Goal: Task Accomplishment & Management: Complete application form

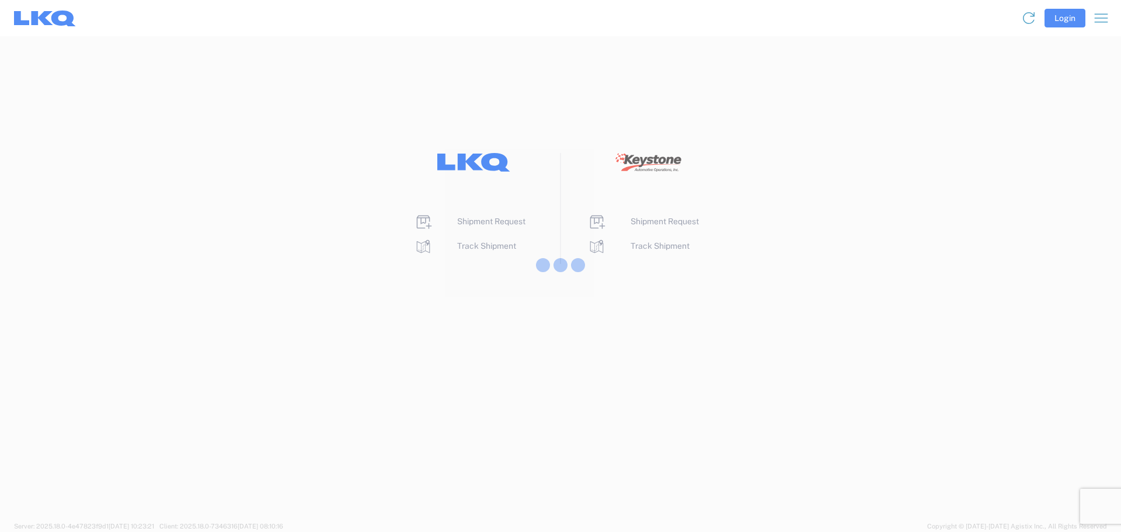
click at [491, 222] on div at bounding box center [560, 266] width 1121 height 532
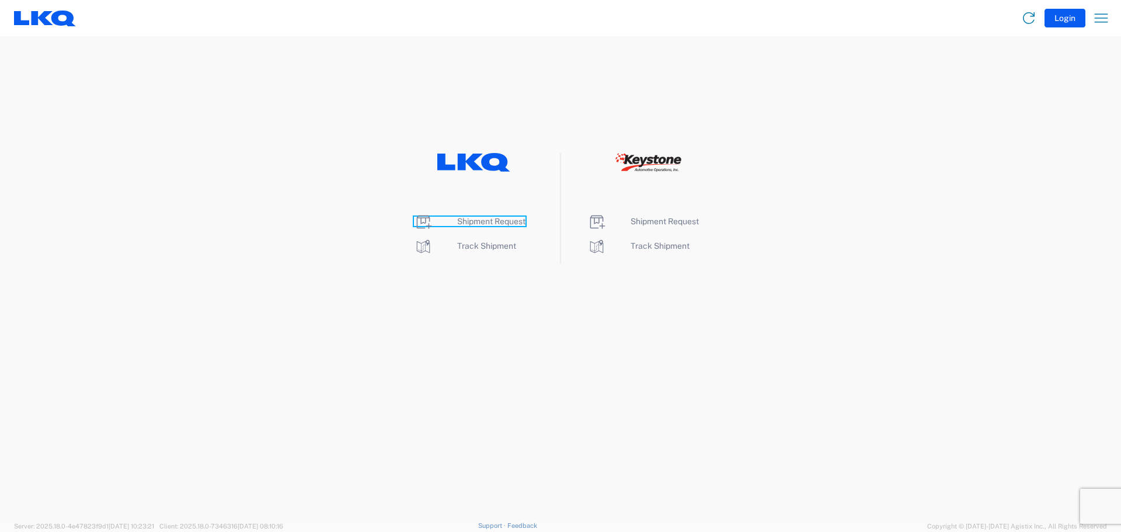
click at [491, 222] on span "Shipment Request" at bounding box center [491, 221] width 68 height 9
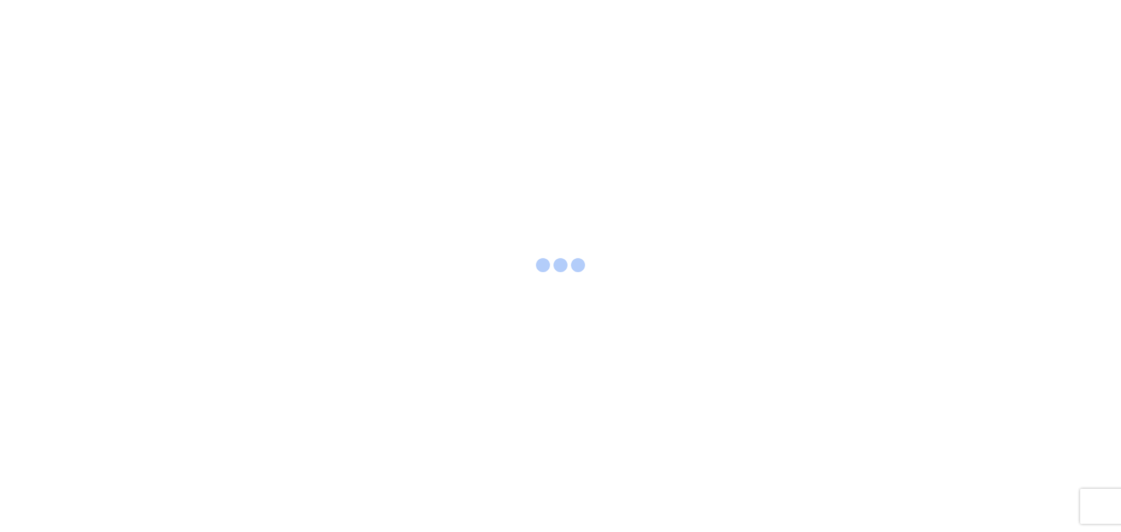
select select "FULL"
select select "LBS"
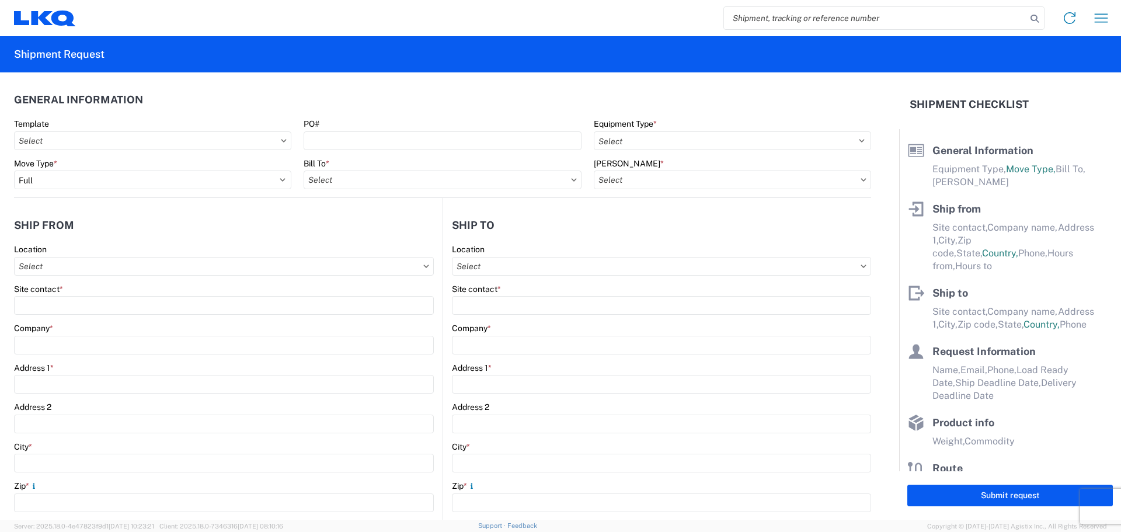
click at [282, 142] on icon at bounding box center [284, 141] width 6 height 4
click at [145, 144] on input "Template" at bounding box center [152, 140] width 277 height 19
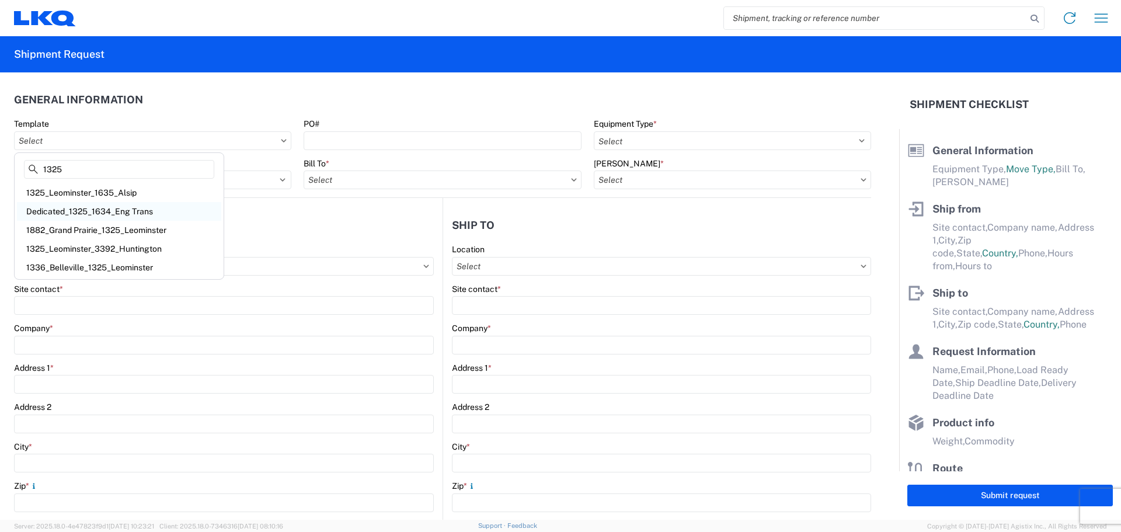
type input "1325"
click at [127, 209] on div "Dedicated_1325_1634_Eng Trans" at bounding box center [119, 211] width 204 height 19
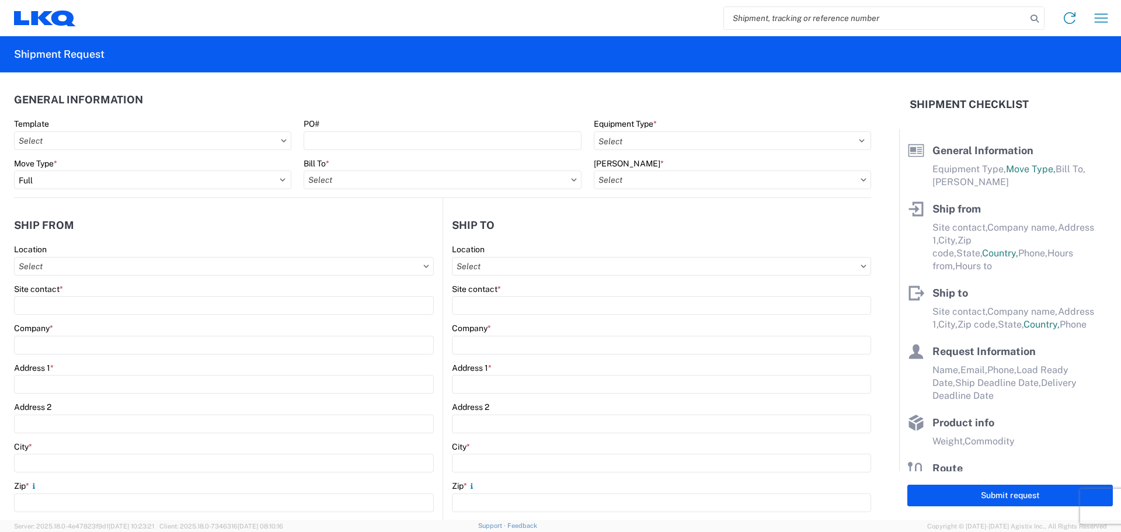
type input "Dedicated_1325_1634_Eng Trans"
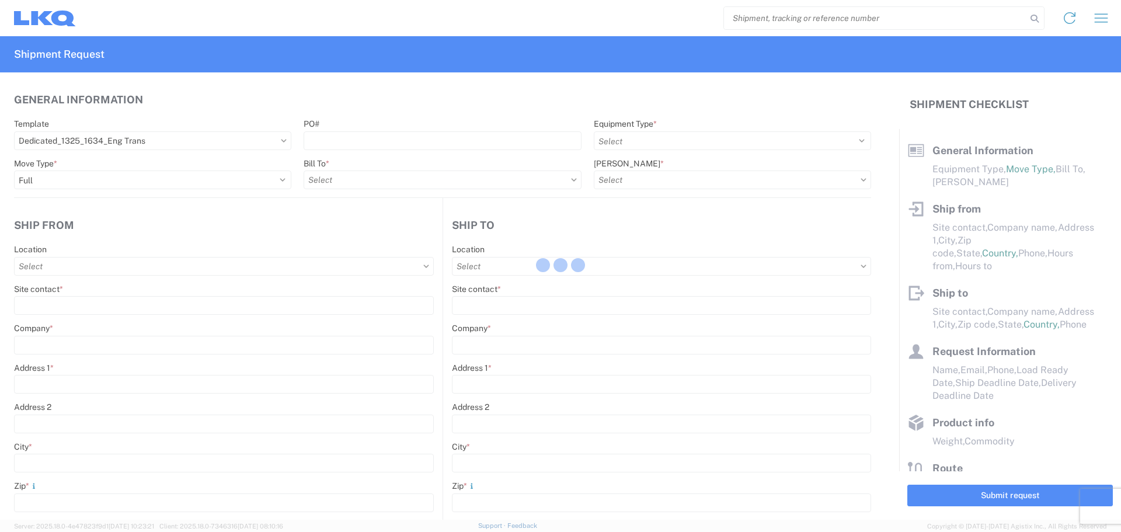
click at [691, 136] on div at bounding box center [560, 266] width 1121 height 532
select select
type input "[PERSON_NAME]"
type input "LKQ Corporation"
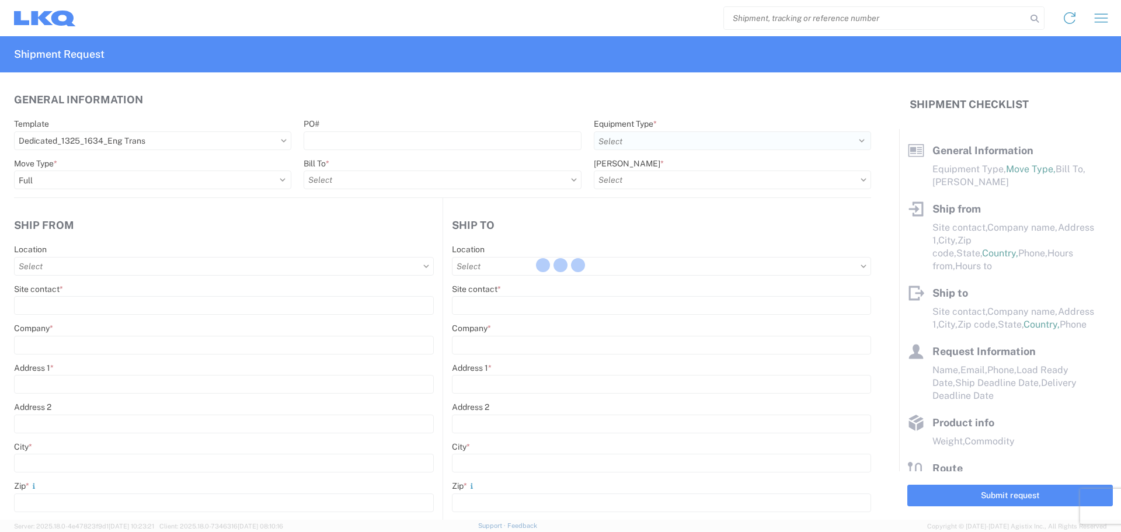
type input "[STREET_ADDRESS]"
type input "Leominster"
type input "01453"
type input "[EMAIL_ADDRESS][DOMAIN_NAME]"
type input "[PERSON_NAME]"
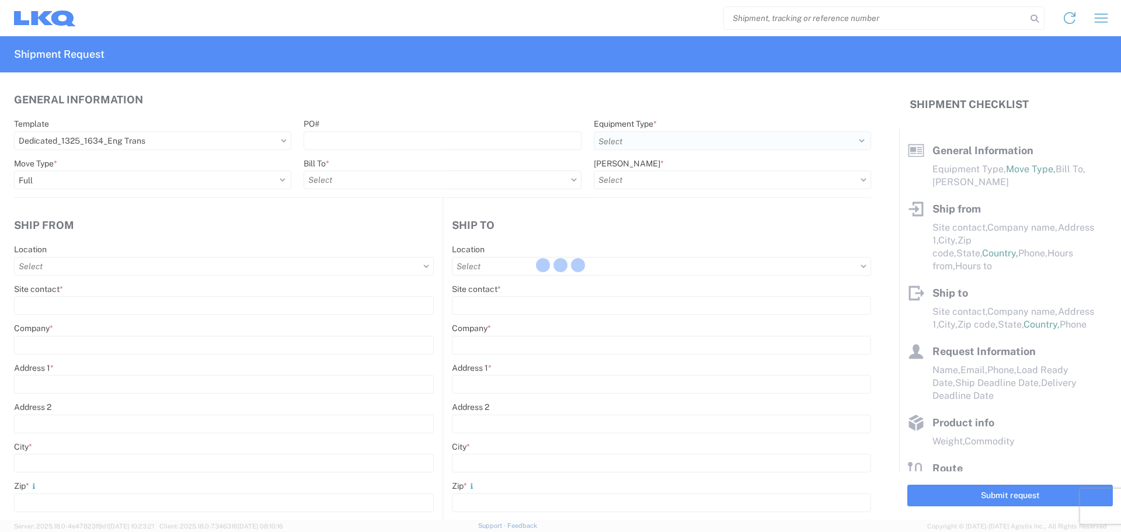
type input "LKQ Corporation"
type input "[STREET_ADDRESS]"
type input "[GEOGRAPHIC_DATA]"
type input "30336"
type input "[EMAIL_ADDRESS][DOMAIN_NAME]"
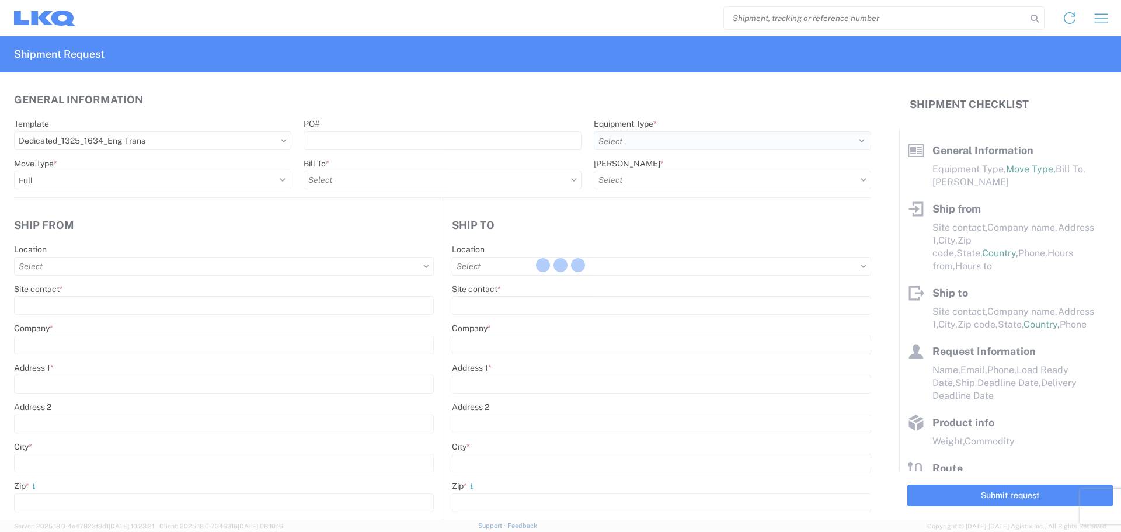
type input "[DATE]"
type input "42000"
type input "Engines, Transmissions"
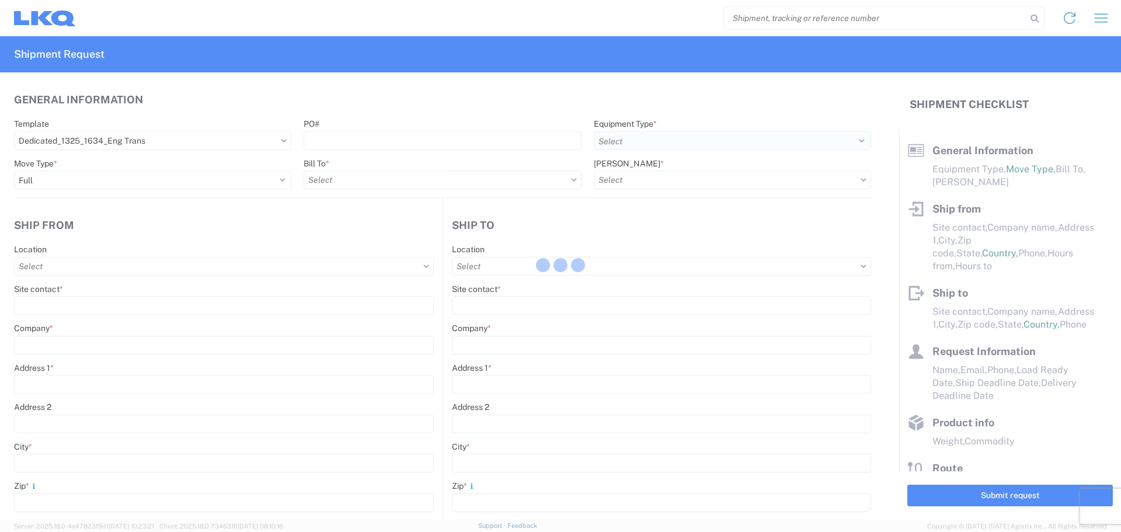
type input "1"
type input "12"
select select "IN"
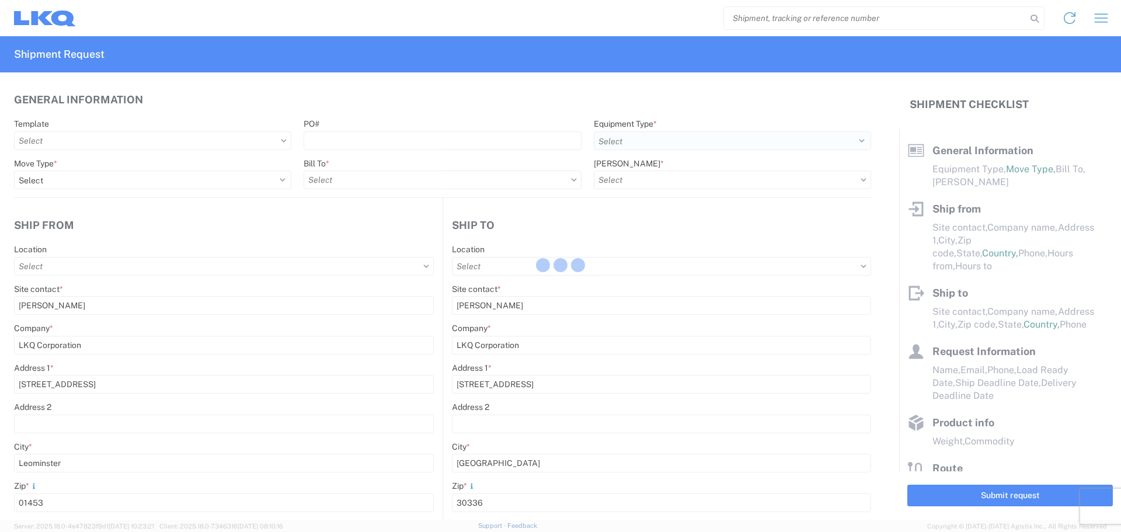
select select "US"
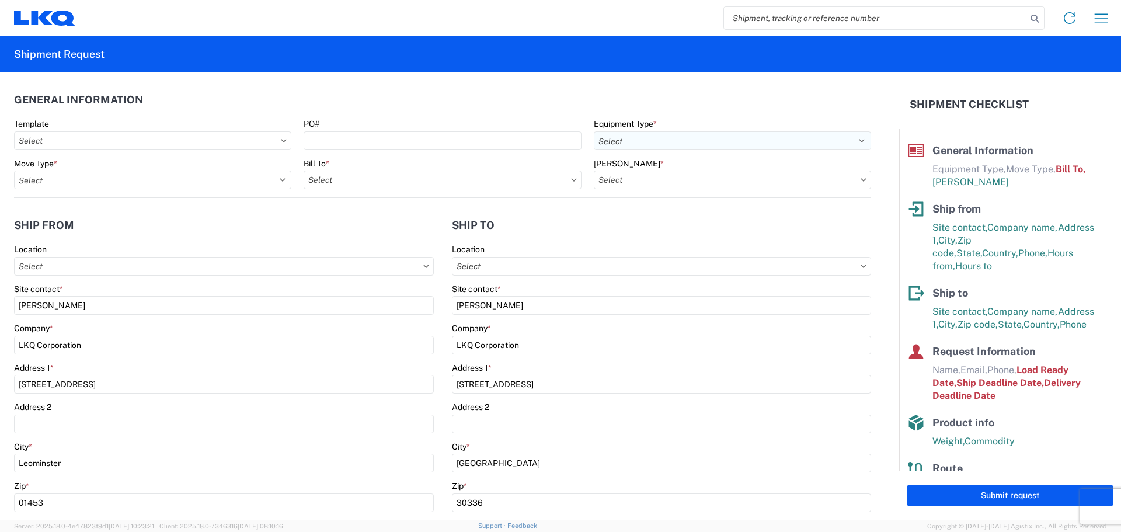
type input "1325 - LKQ - Leominster"
type input "1634 - [GEOGRAPHIC_DATA] - [PERSON_NAME] - Boat Rock"
type input "1634-1300-50180-0000 - 1634 Freight In - Cores"
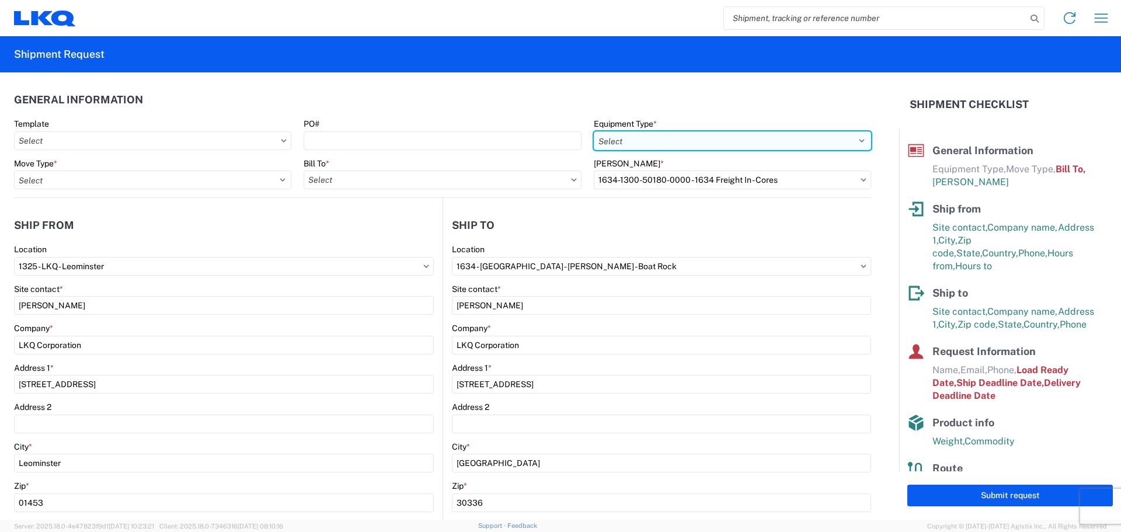
click at [689, 139] on select "Select 53’ Dry Van Flatbed Dropdeck (van) Lowboy (flatbed) Rail" at bounding box center [732, 140] width 277 height 19
select select "STDV"
click at [594, 131] on select "Select 53’ Dry Van Flatbed Dropdeck (van) Lowboy (flatbed) Rail" at bounding box center [732, 140] width 277 height 19
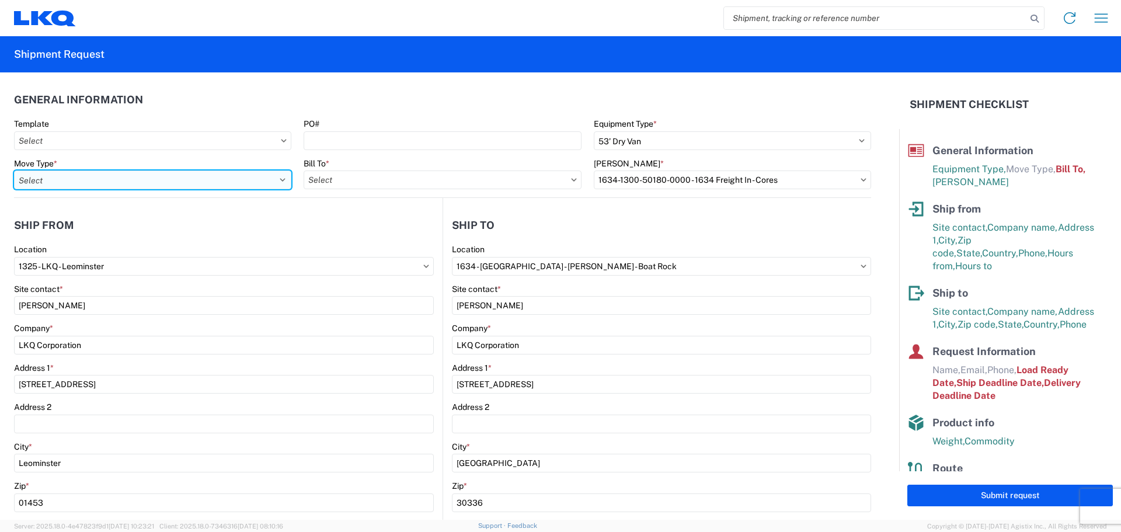
click at [132, 180] on select "Select Full Partial TL" at bounding box center [152, 179] width 277 height 19
select select "FULL"
click at [14, 170] on select "Select Full Partial TL" at bounding box center [152, 179] width 277 height 19
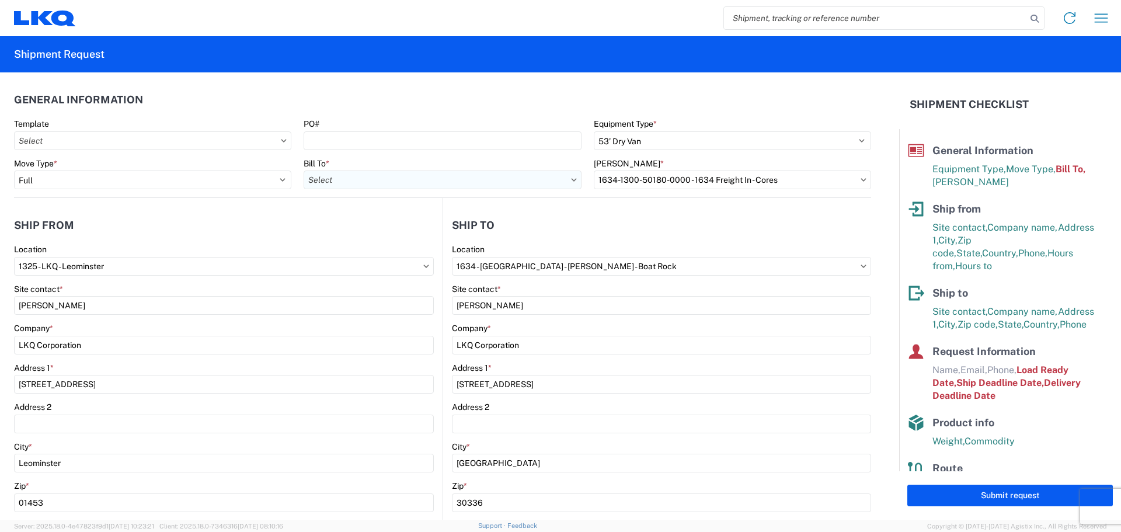
click at [376, 179] on input "Bill To *" at bounding box center [442, 179] width 277 height 19
type input "1760"
click at [375, 230] on div "1760 - LKQ Best Core" at bounding box center [406, 231] width 204 height 19
type input "1760 - LKQ Best Core"
click at [849, 182] on input "[PERSON_NAME] *" at bounding box center [732, 179] width 277 height 19
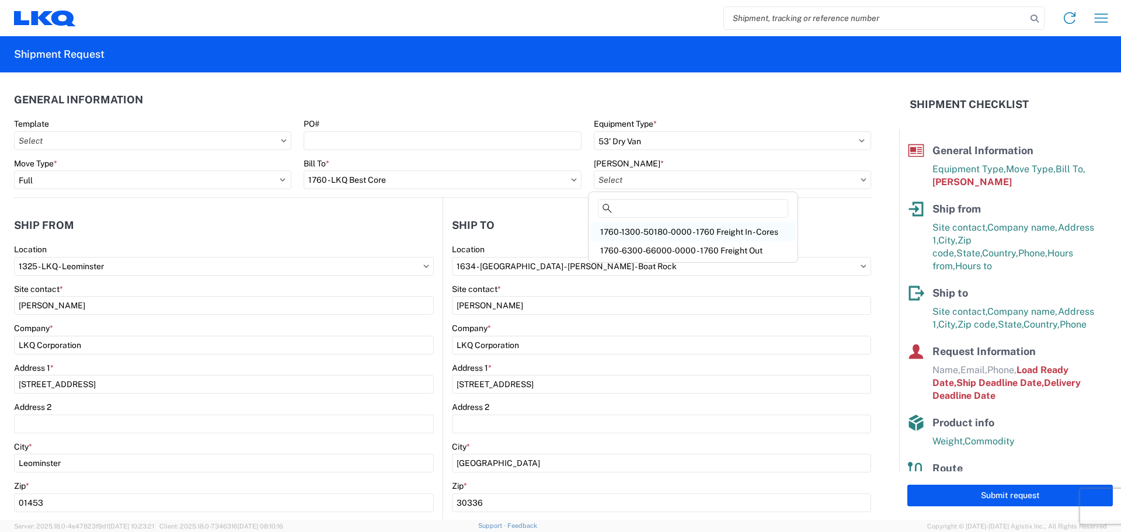
click at [751, 228] on div "1760-1300-50180-0000 - 1760 Freight In - Cores" at bounding box center [693, 231] width 204 height 19
type input "1760-1300-50180-0000 - 1760 Freight In - Cores"
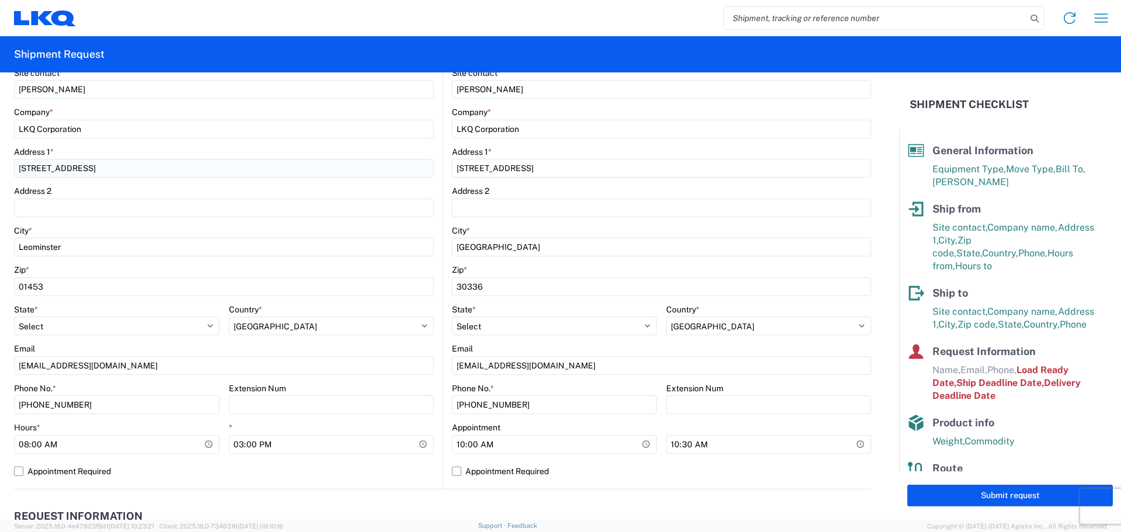
scroll to position [233, 0]
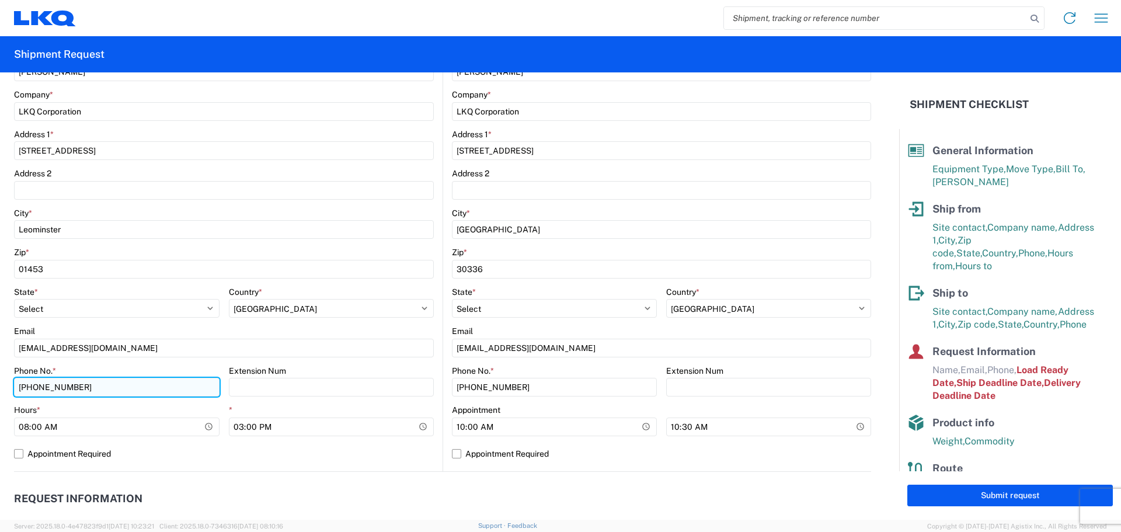
click at [92, 384] on input "[PHONE_NUMBER]" at bounding box center [116, 387] width 205 height 19
type input "("
type input "9782271735"
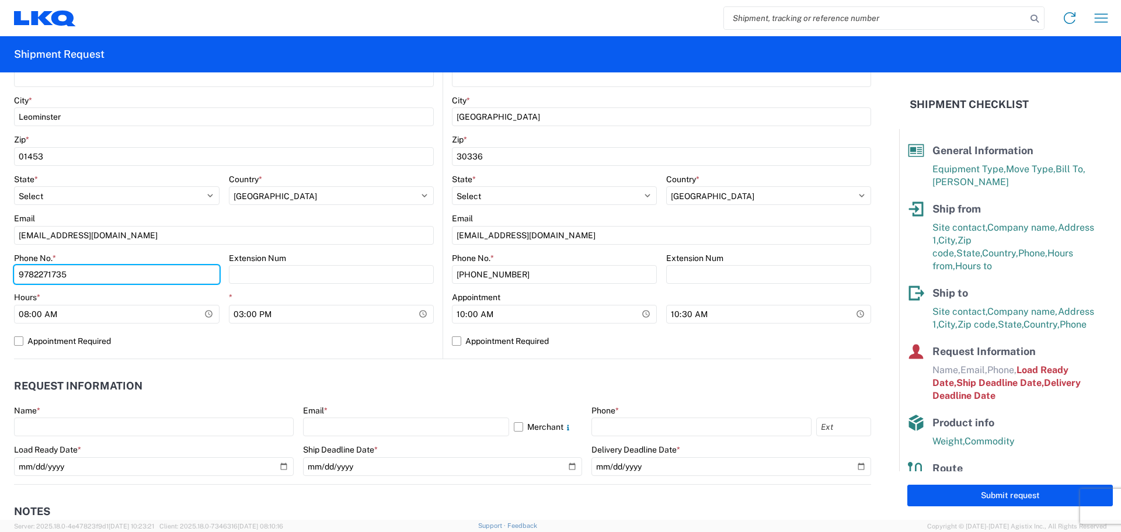
scroll to position [350, 0]
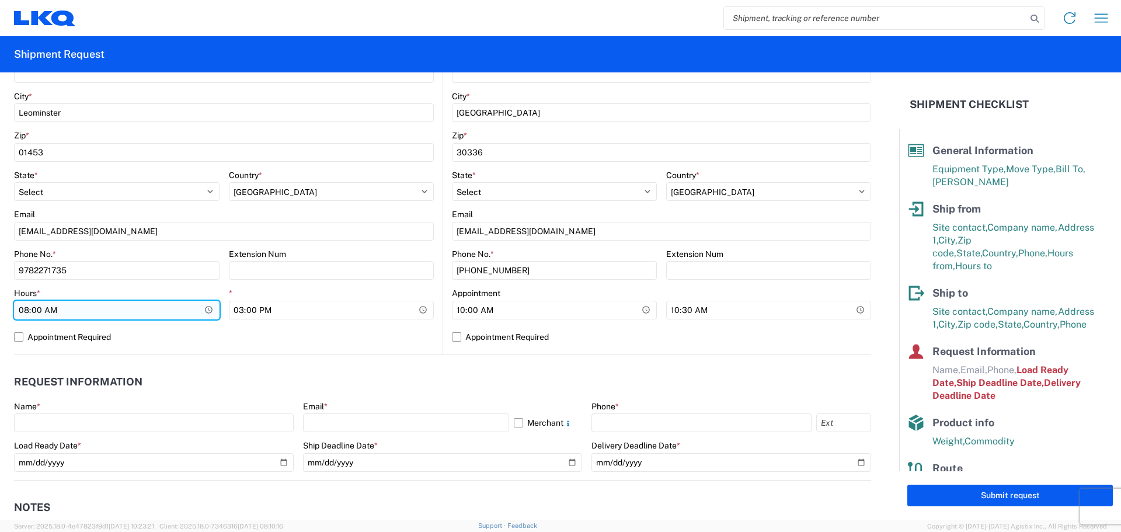
click at [90, 313] on input "08:00:00" at bounding box center [116, 310] width 205 height 19
type input "07:00"
click at [245, 376] on header "Request Information" at bounding box center [442, 382] width 857 height 26
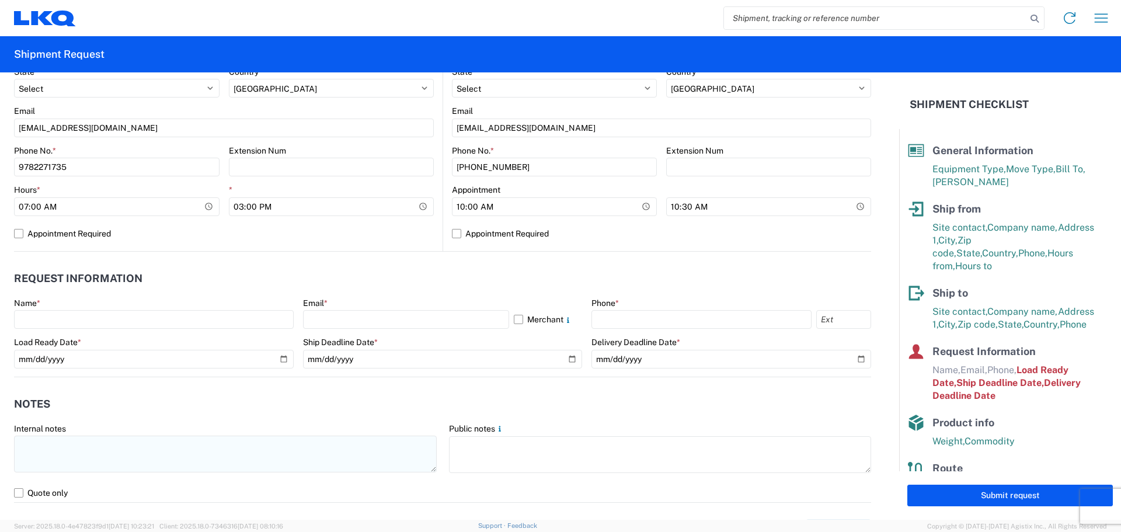
scroll to position [525, 0]
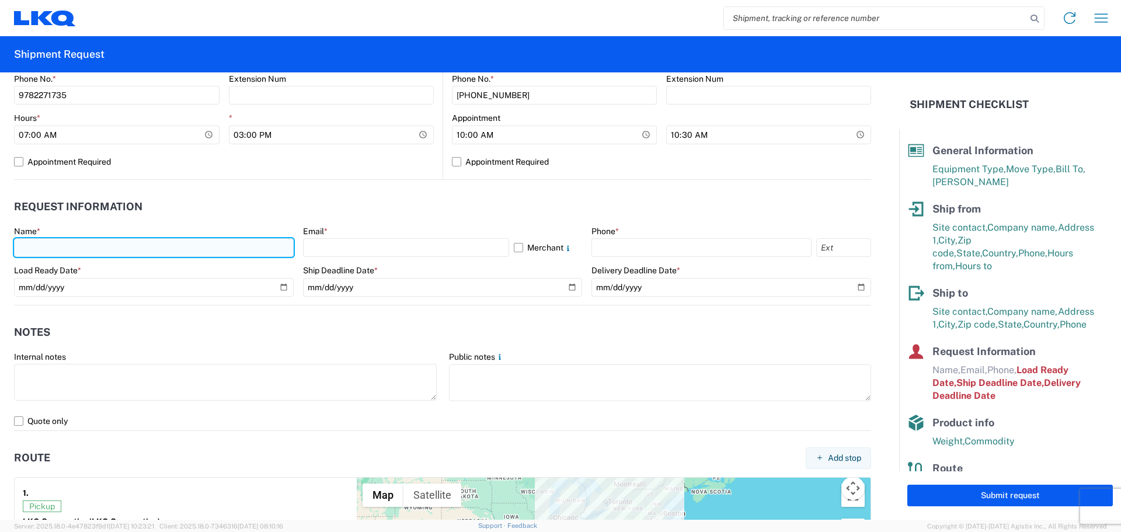
click at [212, 253] on input "text" at bounding box center [154, 247] width 280 height 19
type input "[PERSON_NAME]"
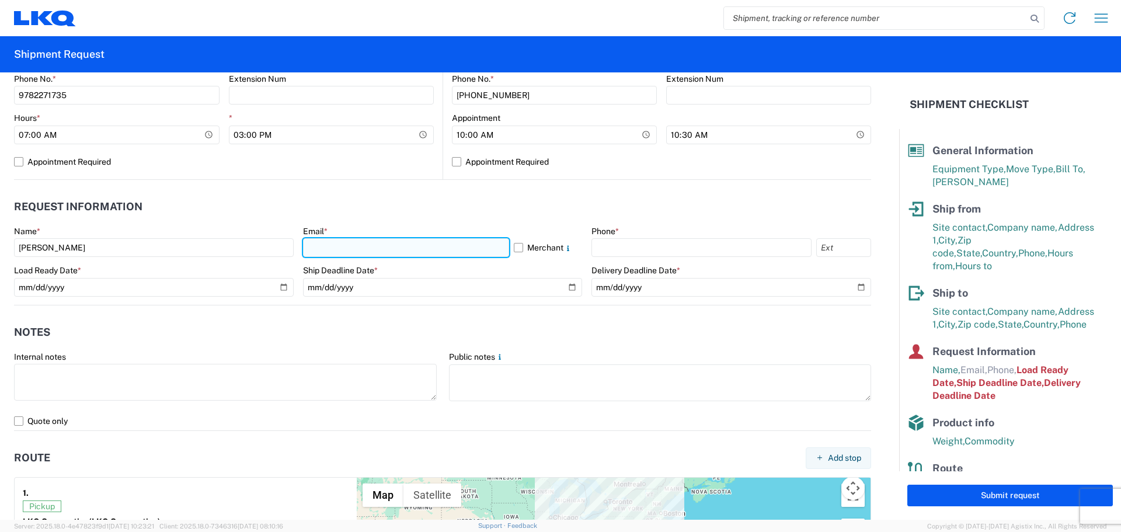
click at [374, 253] on input "text" at bounding box center [406, 247] width 206 height 19
type input "[EMAIL_ADDRESS][DOMAIN_NAME]"
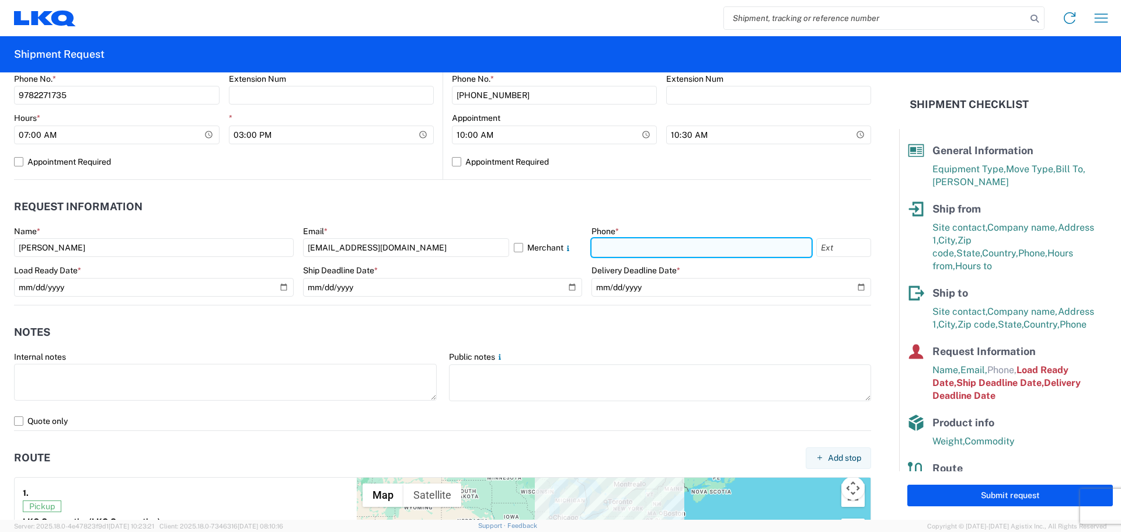
click at [632, 247] on input "text" at bounding box center [701, 247] width 220 height 19
type input "9782271735"
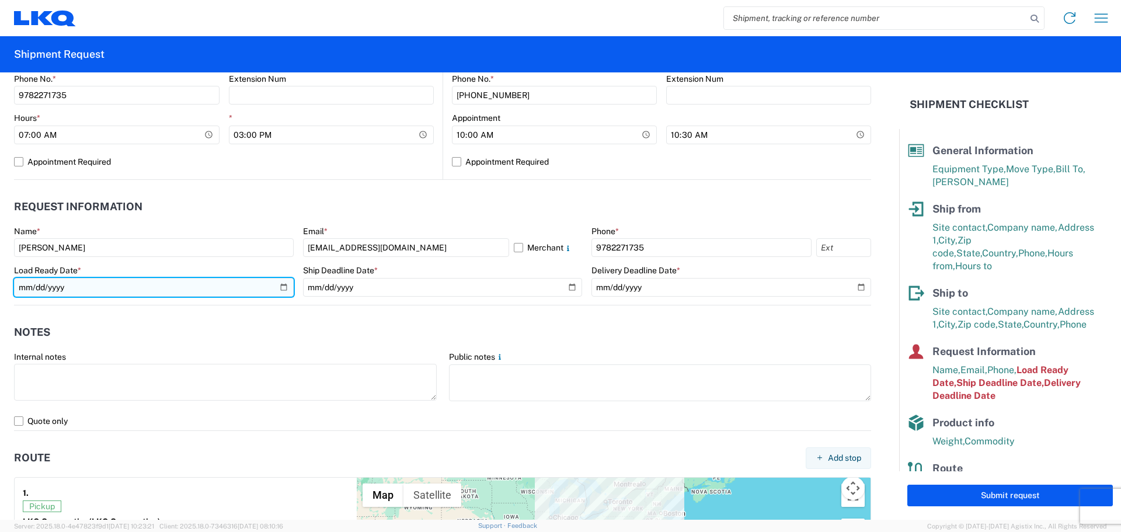
click at [280, 286] on input "[DATE]" at bounding box center [154, 287] width 280 height 19
type input "[DATE]"
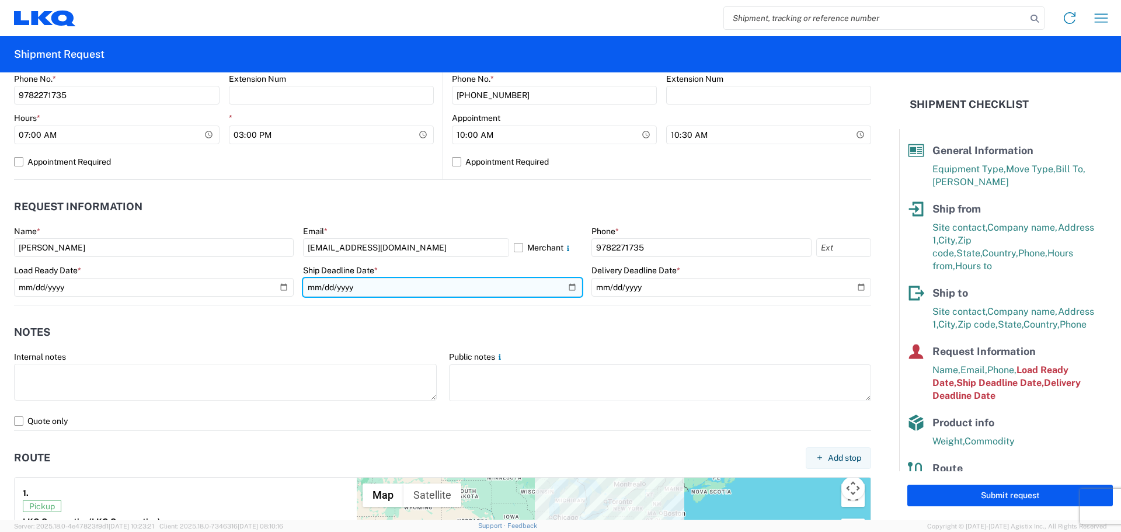
click at [418, 287] on input "[DATE]" at bounding box center [443, 287] width 280 height 19
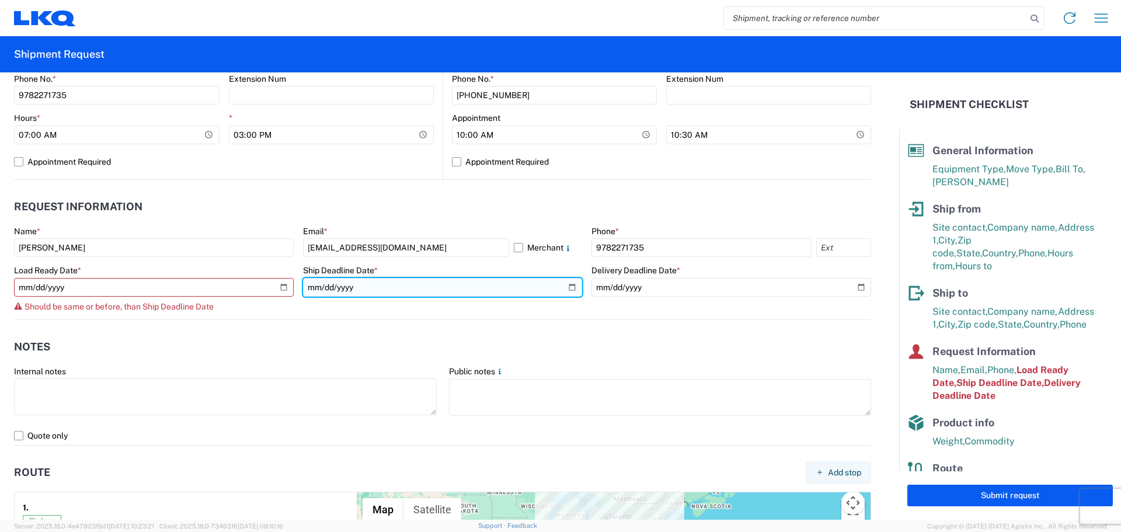
click at [566, 284] on input "[DATE]" at bounding box center [443, 287] width 280 height 19
type input "[DATE]"
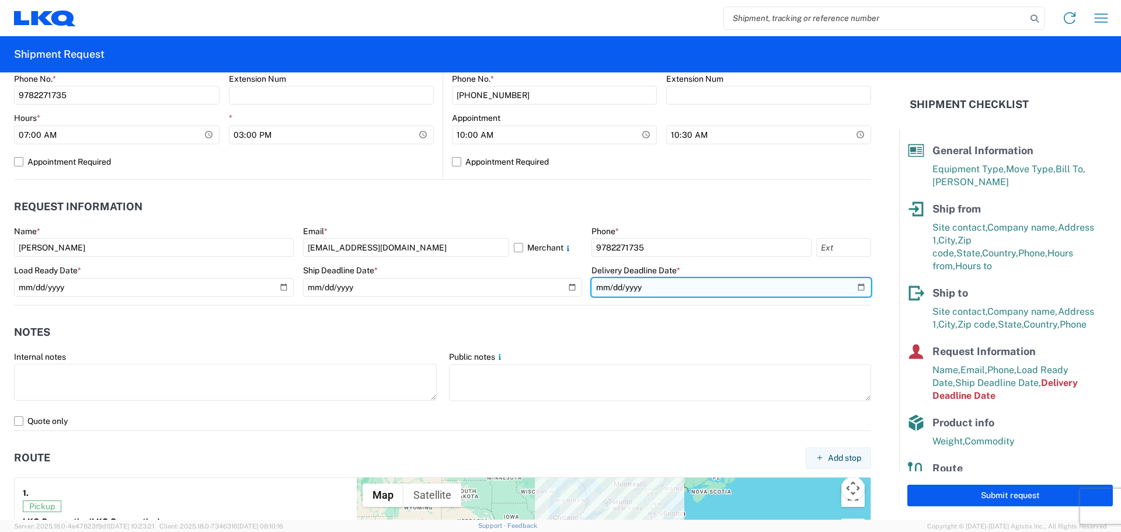
click at [763, 285] on input "[DATE]" at bounding box center [731, 287] width 280 height 19
click at [850, 286] on input "[DATE]" at bounding box center [731, 287] width 280 height 19
type input "[DATE]"
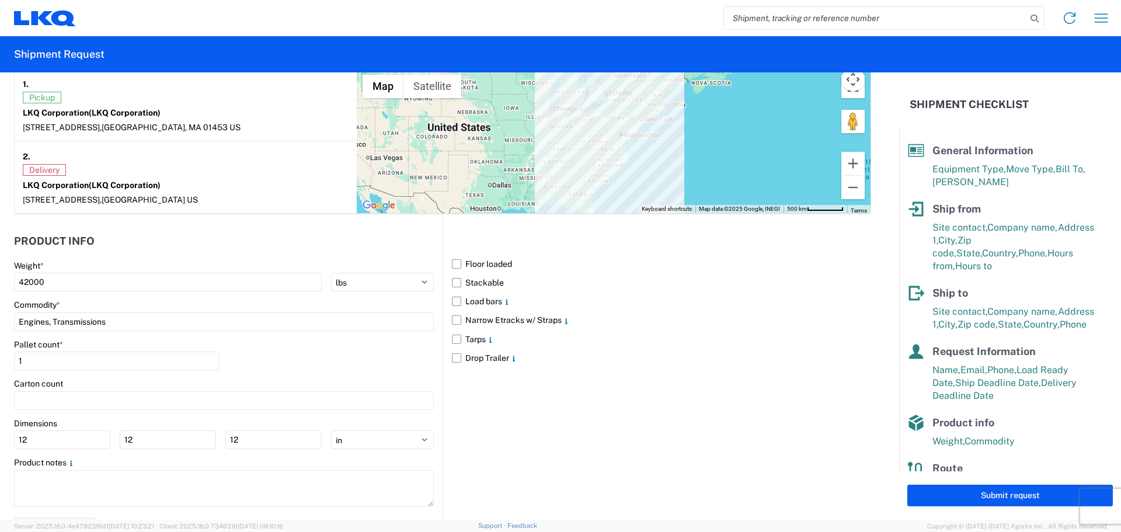
scroll to position [953, 0]
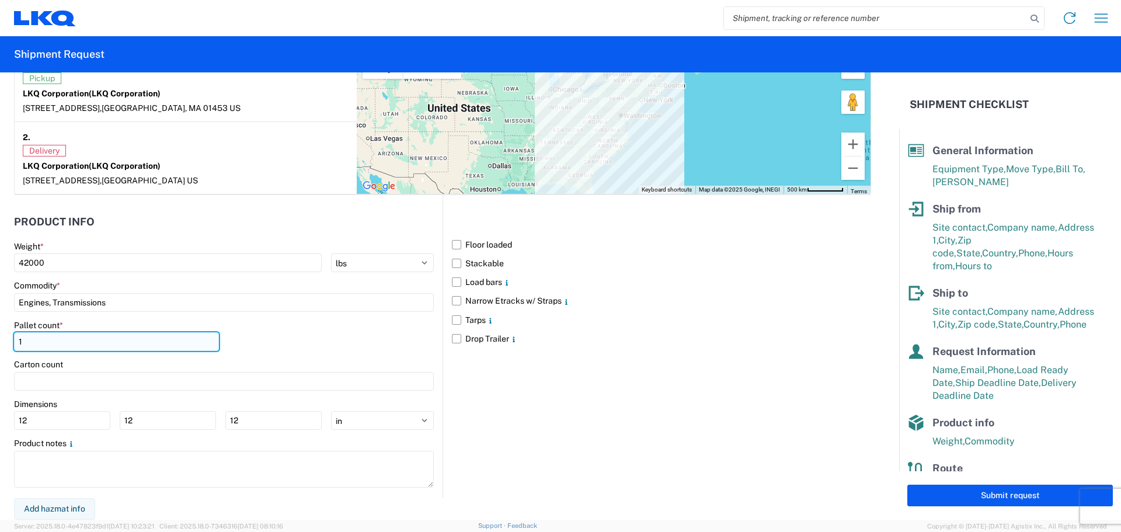
click at [38, 340] on input "1" at bounding box center [116, 341] width 205 height 19
type input "24"
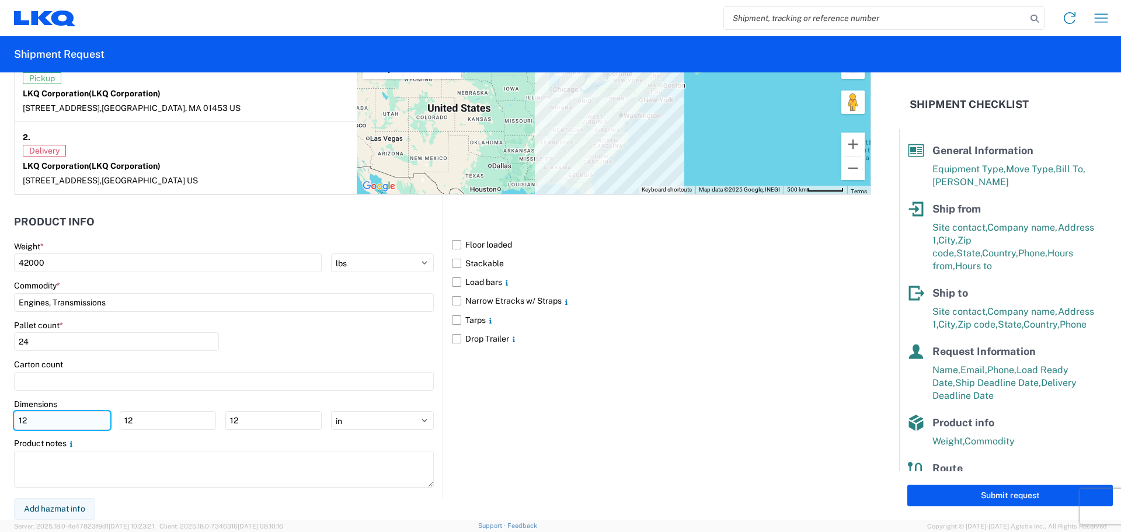
click at [33, 421] on input "12" at bounding box center [62, 420] width 96 height 19
type input "1"
type input "40"
click at [135, 420] on input "12" at bounding box center [168, 420] width 96 height 19
type input "1"
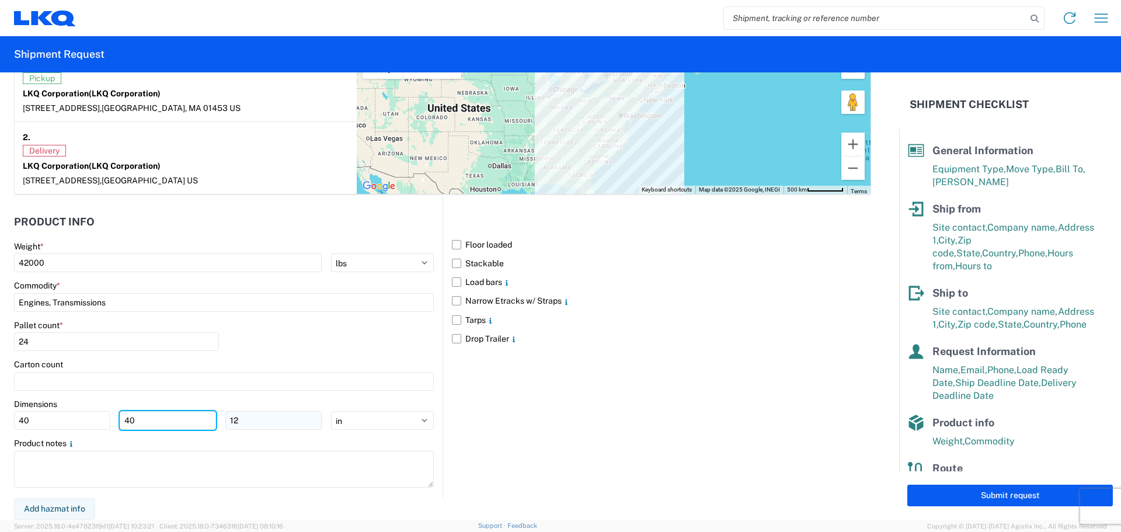
type input "40"
click at [243, 418] on input "12" at bounding box center [273, 420] width 96 height 19
type input "1"
type input "48"
click at [361, 341] on div "Pallet count * 24" at bounding box center [224, 340] width 420 height 40
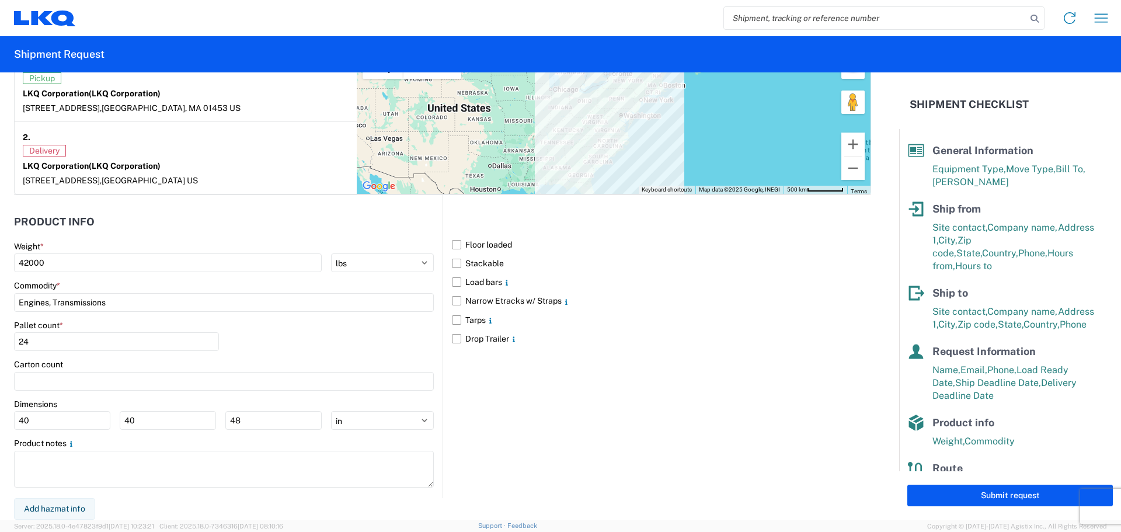
click at [733, 364] on div "Floor loaded Stackable Load bars Narrow Etracks w/ Straps Tarps Drop Trailer" at bounding box center [656, 346] width 428 height 303
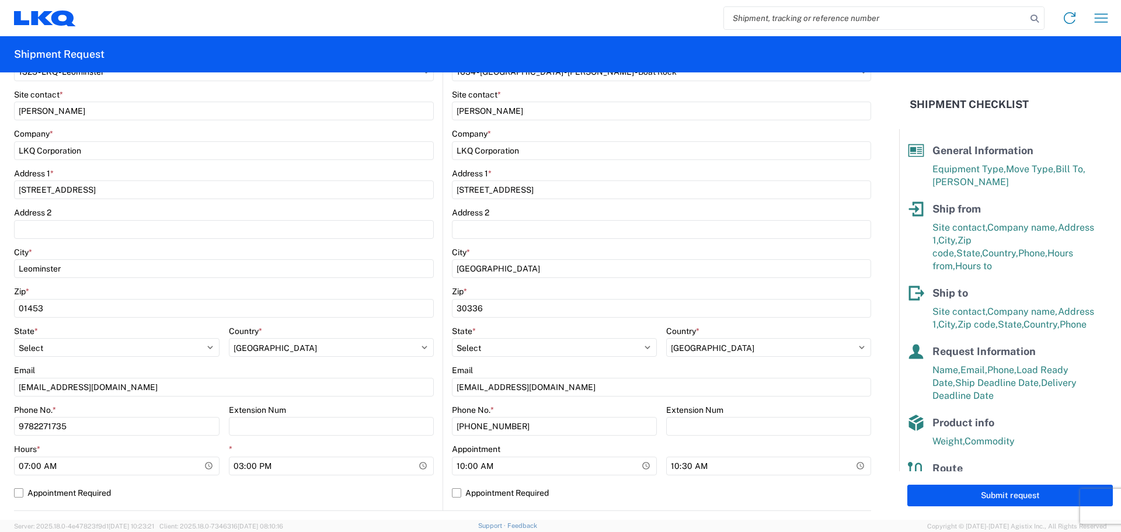
scroll to position [0, 0]
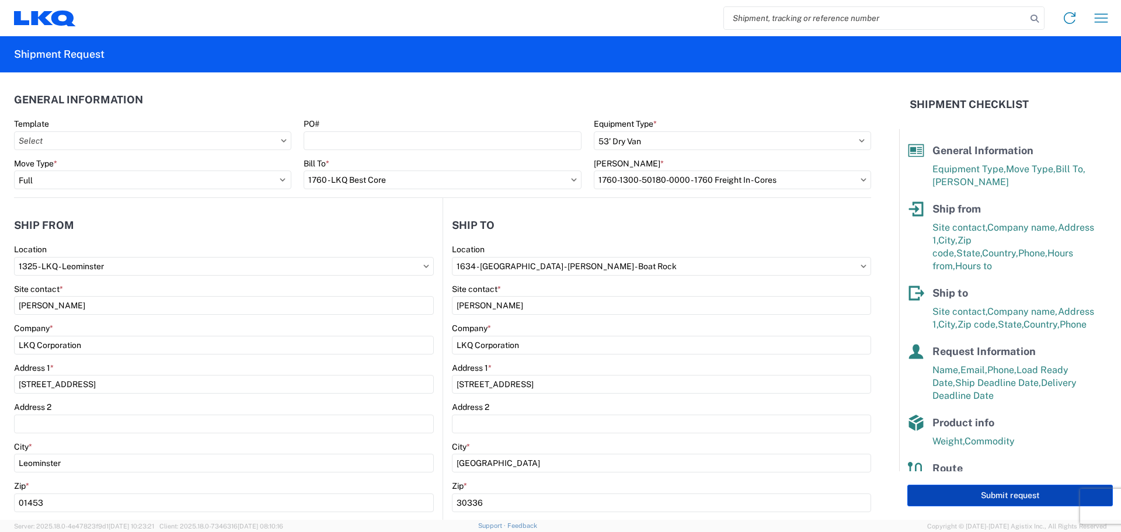
click at [998, 493] on button "Submit request" at bounding box center [1009, 495] width 205 height 22
